Goal: Check status

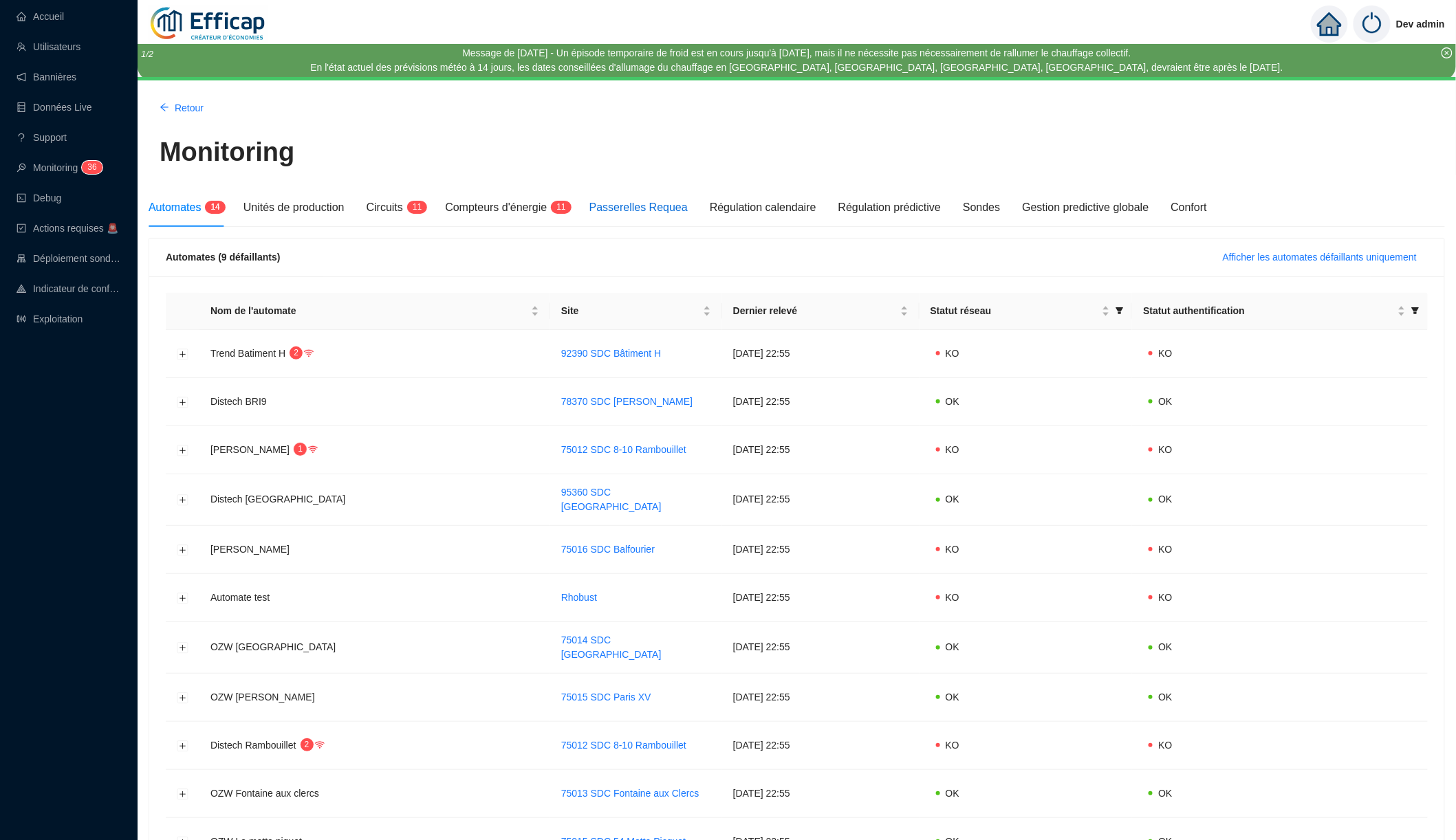
click at [688, 211] on span "Passerelles Requea" at bounding box center [638, 208] width 99 height 12
